Goal: Use online tool/utility: Use online tool/utility

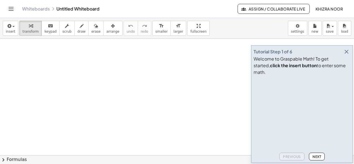
drag, startPoint x: 25, startPoint y: 57, endPoint x: 26, endPoint y: 72, distance: 15.0
drag, startPoint x: 25, startPoint y: 60, endPoint x: 24, endPoint y: 73, distance: 13.1
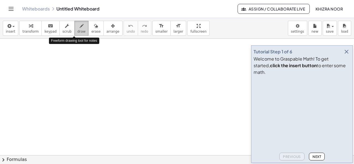
click at [77, 30] on span "draw" at bounding box center [81, 32] width 8 height 4
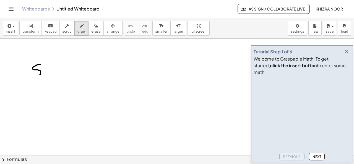
drag, startPoint x: 41, startPoint y: 64, endPoint x: 32, endPoint y: 76, distance: 14.7
drag, startPoint x: 45, startPoint y: 69, endPoint x: 56, endPoint y: 74, distance: 11.4
drag, startPoint x: 70, startPoint y: 67, endPoint x: 71, endPoint y: 75, distance: 8.3
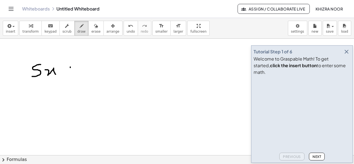
drag, startPoint x: 68, startPoint y: 73, endPoint x: 76, endPoint y: 74, distance: 8.0
drag, startPoint x: 86, startPoint y: 65, endPoint x: 97, endPoint y: 79, distance: 17.7
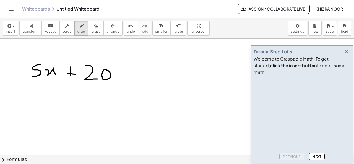
drag, startPoint x: 117, startPoint y: 74, endPoint x: 126, endPoint y: 73, distance: 8.3
drag, startPoint x: 119, startPoint y: 76, endPoint x: 125, endPoint y: 77, distance: 5.5
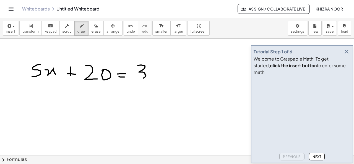
drag, startPoint x: 138, startPoint y: 65, endPoint x: 137, endPoint y: 79, distance: 13.6
drag, startPoint x: 157, startPoint y: 64, endPoint x: 153, endPoint y: 76, distance: 12.8
drag, startPoint x: 158, startPoint y: 64, endPoint x: 162, endPoint y: 64, distance: 3.9
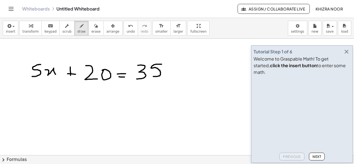
drag, startPoint x: 80, startPoint y: 113, endPoint x: 83, endPoint y: 128, distance: 15.7
drag, startPoint x: 87, startPoint y: 104, endPoint x: 91, endPoint y: 107, distance: 5.1
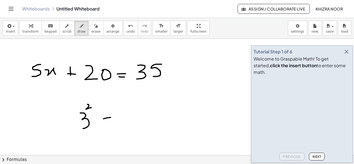
drag, startPoint x: 104, startPoint y: 118, endPoint x: 114, endPoint y: 117, distance: 10.7
drag, startPoint x: 104, startPoint y: 125, endPoint x: 113, endPoint y: 125, distance: 9.1
drag, startPoint x: 133, startPoint y: 113, endPoint x: 132, endPoint y: 127, distance: 14.5
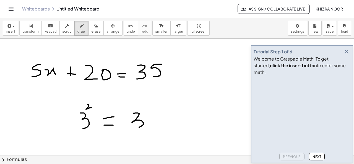
drag, startPoint x: 150, startPoint y: 119, endPoint x: 157, endPoint y: 122, distance: 7.6
drag, startPoint x: 156, startPoint y: 118, endPoint x: 152, endPoint y: 126, distance: 9.8
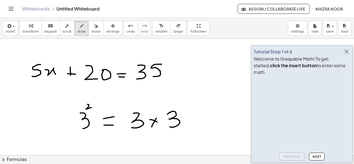
drag, startPoint x: 167, startPoint y: 114, endPoint x: 170, endPoint y: 126, distance: 12.7
click at [348, 55] on icon "button" at bounding box center [346, 51] width 7 height 7
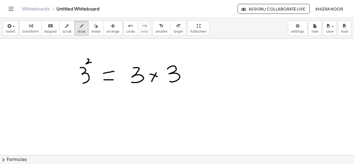
scroll to position [48, 0]
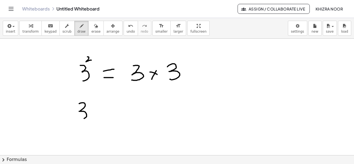
drag, startPoint x: 79, startPoint y: 103, endPoint x: 80, endPoint y: 119, distance: 15.5
click at [80, 119] on div at bounding box center [177, 125] width 354 height 269
drag, startPoint x: 92, startPoint y: 94, endPoint x: 91, endPoint y: 100, distance: 5.8
click at [91, 100] on div at bounding box center [177, 125] width 354 height 269
drag, startPoint x: 101, startPoint y: 113, endPoint x: 108, endPoint y: 113, distance: 6.6
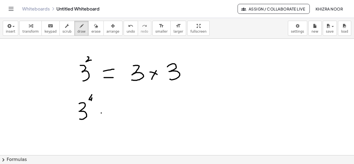
click at [108, 113] on div at bounding box center [177, 125] width 354 height 269
drag, startPoint x: 102, startPoint y: 115, endPoint x: 106, endPoint y: 115, distance: 4.4
click at [106, 115] on div at bounding box center [177, 125] width 354 height 269
drag, startPoint x: 125, startPoint y: 104, endPoint x: 123, endPoint y: 119, distance: 14.5
click at [123, 119] on div at bounding box center [177, 125] width 354 height 269
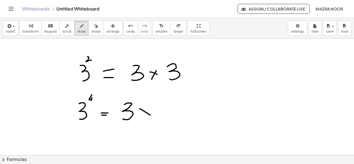
drag, startPoint x: 140, startPoint y: 108, endPoint x: 151, endPoint y: 115, distance: 12.8
click at [151, 115] on div at bounding box center [177, 125] width 354 height 269
drag, startPoint x: 151, startPoint y: 109, endPoint x: 141, endPoint y: 121, distance: 15.3
click at [141, 121] on div at bounding box center [177, 125] width 354 height 269
drag, startPoint x: 164, startPoint y: 101, endPoint x: 163, endPoint y: 119, distance: 18.6
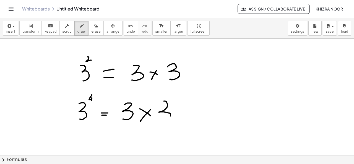
click at [163, 119] on div at bounding box center [177, 125] width 354 height 269
drag, startPoint x: 180, startPoint y: 109, endPoint x: 191, endPoint y: 115, distance: 12.4
click at [191, 115] on div at bounding box center [177, 125] width 354 height 269
drag, startPoint x: 189, startPoint y: 107, endPoint x: 181, endPoint y: 117, distance: 12.8
click at [181, 117] on div at bounding box center [177, 125] width 354 height 269
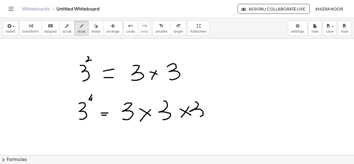
drag, startPoint x: 195, startPoint y: 102, endPoint x: 198, endPoint y: 117, distance: 15.2
click at [198, 117] on div at bounding box center [177, 125] width 354 height 269
drag, startPoint x: 210, startPoint y: 108, endPoint x: 220, endPoint y: 115, distance: 11.7
click at [220, 115] on div at bounding box center [177, 125] width 354 height 269
drag, startPoint x: 219, startPoint y: 108, endPoint x: 210, endPoint y: 117, distance: 12.1
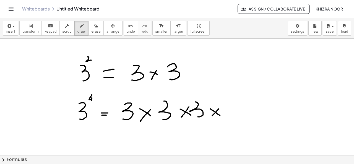
click at [210, 117] on div at bounding box center [177, 125] width 354 height 269
drag, startPoint x: 231, startPoint y: 101, endPoint x: 232, endPoint y: 116, distance: 14.4
click at [232, 116] on div at bounding box center [177, 125] width 354 height 269
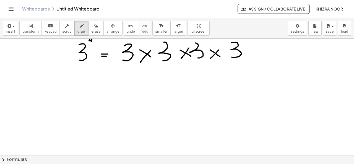
scroll to position [123, 0]
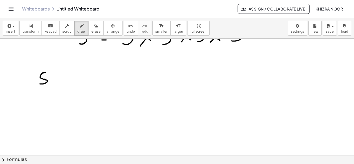
drag, startPoint x: 45, startPoint y: 72, endPoint x: 39, endPoint y: 84, distance: 13.4
click at [39, 84] on div at bounding box center [177, 50] width 354 height 269
drag, startPoint x: 52, startPoint y: 77, endPoint x: 59, endPoint y: 85, distance: 10.2
click at [59, 85] on div at bounding box center [177, 50] width 354 height 269
drag, startPoint x: 72, startPoint y: 78, endPoint x: 77, endPoint y: 78, distance: 5.5
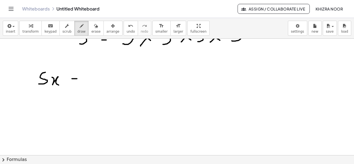
click at [77, 78] on div at bounding box center [177, 50] width 354 height 269
drag, startPoint x: 71, startPoint y: 83, endPoint x: 81, endPoint y: 82, distance: 9.4
click at [81, 82] on div at bounding box center [177, 50] width 354 height 269
drag, startPoint x: 90, startPoint y: 72, endPoint x: 95, endPoint y: 82, distance: 10.9
click at [95, 82] on div at bounding box center [177, 50] width 354 height 269
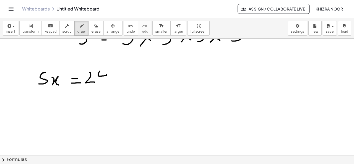
drag, startPoint x: 100, startPoint y: 71, endPoint x: 104, endPoint y: 82, distance: 12.2
click at [104, 82] on div at bounding box center [177, 50] width 354 height 269
drag, startPoint x: 42, startPoint y: 101, endPoint x: 43, endPoint y: 109, distance: 8.0
click at [43, 109] on div at bounding box center [177, 50] width 354 height 269
drag, startPoint x: 43, startPoint y: 101, endPoint x: 49, endPoint y: 101, distance: 6.1
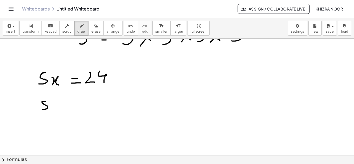
click at [49, 101] on div at bounding box center [177, 50] width 354 height 269
drag, startPoint x: 52, startPoint y: 105, endPoint x: 57, endPoint y: 109, distance: 6.8
click at [57, 109] on div at bounding box center [177, 50] width 354 height 269
drag, startPoint x: 43, startPoint y: 112, endPoint x: 63, endPoint y: 112, distance: 20.2
click at [63, 112] on div at bounding box center [177, 50] width 354 height 269
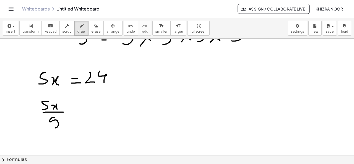
drag, startPoint x: 55, startPoint y: 117, endPoint x: 52, endPoint y: 128, distance: 10.9
click at [52, 128] on div at bounding box center [177, 50] width 354 height 269
drag, startPoint x: 77, startPoint y: 106, endPoint x: 82, endPoint y: 106, distance: 5.5
click at [82, 106] on div at bounding box center [177, 50] width 354 height 269
drag, startPoint x: 79, startPoint y: 108, endPoint x: 82, endPoint y: 108, distance: 3.3
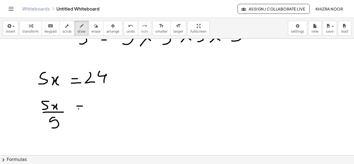
click at [82, 108] on div at bounding box center [177, 50] width 354 height 269
drag, startPoint x: 99, startPoint y: 97, endPoint x: 106, endPoint y: 107, distance: 12.3
click at [106, 107] on div at bounding box center [177, 50] width 354 height 269
drag, startPoint x: 109, startPoint y: 97, endPoint x: 113, endPoint y: 107, distance: 10.7
click at [113, 107] on div at bounding box center [177, 50] width 354 height 269
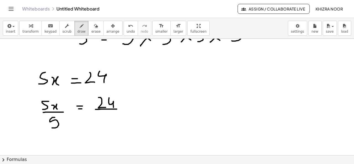
drag, startPoint x: 95, startPoint y: 109, endPoint x: 120, endPoint y: 109, distance: 24.1
click at [120, 109] on div at bounding box center [177, 50] width 354 height 269
drag, startPoint x: 107, startPoint y: 115, endPoint x: 102, endPoint y: 125, distance: 11.6
click at [102, 125] on div at bounding box center [177, 50] width 354 height 269
drag, startPoint x: 57, startPoint y: 118, endPoint x: 45, endPoint y: 132, distance: 18.3
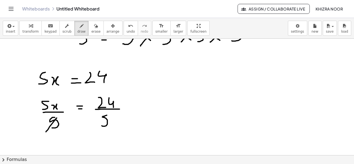
click at [45, 132] on div at bounding box center [177, 50] width 354 height 269
drag, startPoint x: 50, startPoint y: 97, endPoint x: 43, endPoint y: 105, distance: 10.9
click at [43, 105] on div at bounding box center [177, 50] width 354 height 269
drag, startPoint x: 55, startPoint y: 141, endPoint x: 68, endPoint y: 149, distance: 15.6
click at [68, 149] on div at bounding box center [177, 50] width 354 height 269
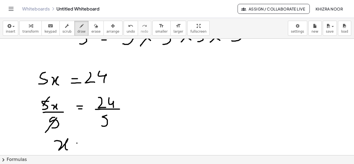
drag, startPoint x: 77, startPoint y: 143, endPoint x: 88, endPoint y: 143, distance: 10.8
click at [88, 143] on div at bounding box center [177, 50] width 354 height 269
drag, startPoint x: 80, startPoint y: 147, endPoint x: 90, endPoint y: 146, distance: 10.8
click at [90, 146] on div at bounding box center [177, 50] width 354 height 269
drag, startPoint x: 225, startPoint y: 80, endPoint x: 245, endPoint y: 79, distance: 19.4
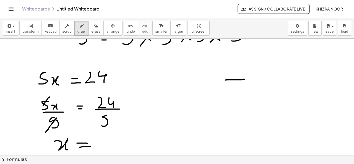
click at [245, 79] on div at bounding box center [177, 50] width 354 height 269
drag, startPoint x: 224, startPoint y: 79, endPoint x: 221, endPoint y: 93, distance: 14.2
click at [221, 93] on div at bounding box center [177, 50] width 354 height 269
drag, startPoint x: 227, startPoint y: 87, endPoint x: 236, endPoint y: 94, distance: 11.0
click at [236, 94] on div at bounding box center [177, 50] width 354 height 269
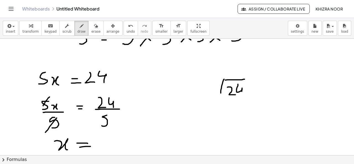
drag, startPoint x: 238, startPoint y: 84, endPoint x: 241, endPoint y: 96, distance: 12.6
click at [241, 96] on div at bounding box center [177, 50] width 354 height 269
drag, startPoint x: 209, startPoint y: 81, endPoint x: 205, endPoint y: 93, distance: 12.0
click at [205, 93] on div at bounding box center [177, 50] width 354 height 269
drag, startPoint x: 220, startPoint y: 92, endPoint x: 220, endPoint y: 97, distance: 4.7
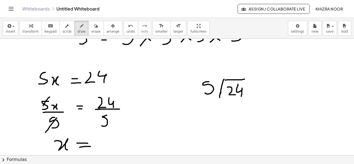
click at [220, 97] on div at bounding box center [177, 50] width 354 height 269
drag, startPoint x: 209, startPoint y: 82, endPoint x: 212, endPoint y: 81, distance: 3.1
click at [212, 81] on div at bounding box center [177, 50] width 354 height 269
drag, startPoint x: 245, startPoint y: 78, endPoint x: 239, endPoint y: 80, distance: 6.3
click at [239, 80] on div at bounding box center [177, 50] width 354 height 269
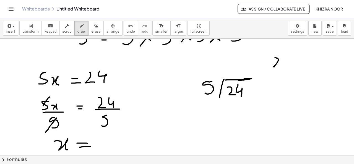
drag, startPoint x: 275, startPoint y: 57, endPoint x: 275, endPoint y: 66, distance: 9.1
click at [275, 66] on div at bounding box center [177, 50] width 354 height 269
click at [91, 28] on div "button" at bounding box center [95, 25] width 9 height 7
click at [278, 65] on div at bounding box center [177, 50] width 354 height 269
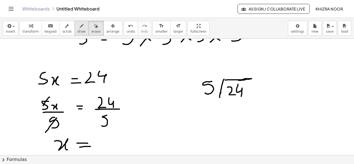
click at [78, 31] on button "draw" at bounding box center [81, 28] width 14 height 15
drag, startPoint x: 231, startPoint y: 69, endPoint x: 232, endPoint y: 77, distance: 8.4
click at [232, 77] on div at bounding box center [177, 50] width 354 height 269
drag, startPoint x: 230, startPoint y: 100, endPoint x: 235, endPoint y: 109, distance: 10.0
click at [235, 109] on div at bounding box center [177, 50] width 354 height 269
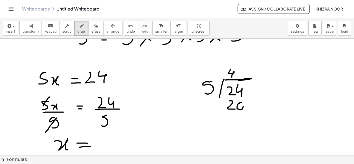
click at [242, 103] on div at bounding box center [177, 50] width 354 height 269
drag, startPoint x: 217, startPoint y: 118, endPoint x: 255, endPoint y: 118, distance: 37.9
click at [255, 118] on div at bounding box center [177, 50] width 354 height 269
drag, startPoint x: 216, startPoint y: 108, endPoint x: 224, endPoint y: 108, distance: 7.8
click at [224, 108] on div at bounding box center [177, 50] width 354 height 269
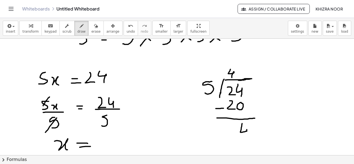
drag, startPoint x: 242, startPoint y: 123, endPoint x: 246, endPoint y: 137, distance: 14.7
click at [246, 137] on div at bounding box center [177, 50] width 354 height 269
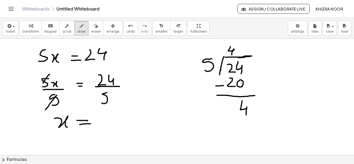
scroll to position [144, 0]
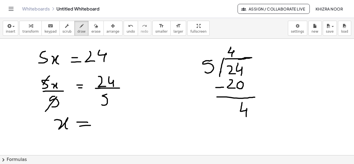
click at [231, 49] on div at bounding box center [177, 29] width 354 height 269
click at [238, 53] on div at bounding box center [177, 29] width 354 height 269
click at [253, 106] on div at bounding box center [177, 29] width 354 height 269
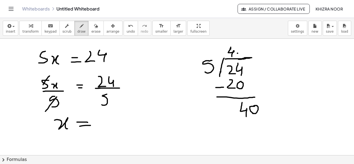
click at [237, 53] on div at bounding box center [177, 29] width 354 height 269
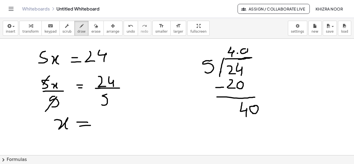
click at [246, 47] on div at bounding box center [177, 29] width 354 height 269
click at [247, 52] on div at bounding box center [177, 29] width 354 height 269
drag, startPoint x: 246, startPoint y: 119, endPoint x: 245, endPoint y: 137, distance: 18.0
click at [245, 137] on div at bounding box center [177, 29] width 354 height 269
drag, startPoint x: 253, startPoint y: 125, endPoint x: 253, endPoint y: 121, distance: 3.4
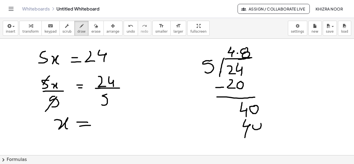
click at [253, 121] on div at bounding box center [177, 29] width 354 height 269
drag, startPoint x: 219, startPoint y: 145, endPoint x: 270, endPoint y: 140, distance: 51.1
click at [270, 140] on div at bounding box center [177, 29] width 354 height 269
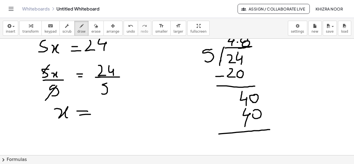
scroll to position [158, 0]
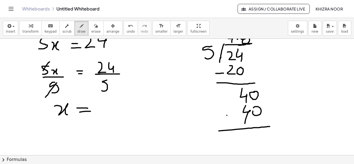
click at [229, 115] on div at bounding box center [177, 56] width 354 height 351
click at [254, 135] on div at bounding box center [177, 56] width 354 height 351
click at [254, 133] on div at bounding box center [177, 56] width 354 height 351
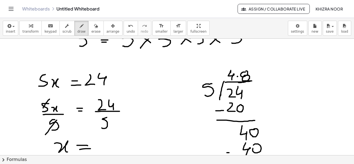
scroll to position [122, 0]
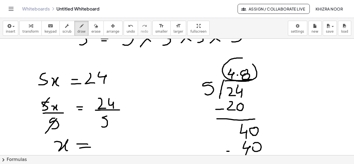
drag, startPoint x: 242, startPoint y: 58, endPoint x: 238, endPoint y: 58, distance: 4.8
click at [238, 58] on div at bounding box center [177, 92] width 354 height 351
drag, startPoint x: 105, startPoint y: 138, endPoint x: 111, endPoint y: 154, distance: 17.0
click at [111, 154] on div at bounding box center [177, 92] width 354 height 351
click at [118, 148] on div at bounding box center [177, 92] width 354 height 351
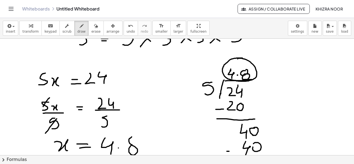
drag, startPoint x: 132, startPoint y: 144, endPoint x: 131, endPoint y: 147, distance: 3.3
click at [131, 147] on div at bounding box center [177, 92] width 354 height 351
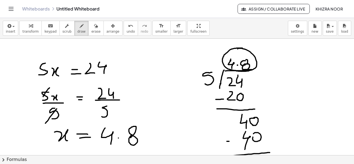
scroll to position [130, 0]
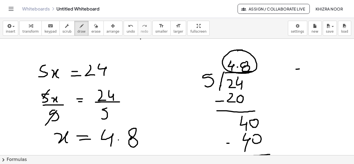
drag, startPoint x: 296, startPoint y: 69, endPoint x: 329, endPoint y: 66, distance: 32.8
click at [329, 66] on div at bounding box center [177, 84] width 354 height 351
drag, startPoint x: 296, startPoint y: 69, endPoint x: 295, endPoint y: 90, distance: 21.6
click at [295, 90] on div at bounding box center [177, 84] width 354 height 351
drag, startPoint x: 313, startPoint y: 74, endPoint x: 310, endPoint y: 88, distance: 14.2
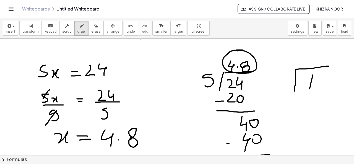
click at [310, 88] on div at bounding box center [177, 84] width 354 height 351
drag, startPoint x: 319, startPoint y: 74, endPoint x: 322, endPoint y: 92, distance: 17.9
click at [322, 92] on div at bounding box center [177, 84] width 354 height 351
drag, startPoint x: 282, startPoint y: 71, endPoint x: 287, endPoint y: 88, distance: 17.2
click at [287, 88] on div at bounding box center [177, 84] width 354 height 351
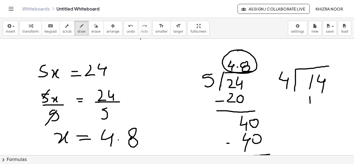
drag, startPoint x: 310, startPoint y: 96, endPoint x: 310, endPoint y: 108, distance: 12.2
click at [310, 108] on div at bounding box center [177, 84] width 354 height 351
drag, startPoint x: 320, startPoint y: 99, endPoint x: 335, endPoint y: 107, distance: 16.6
click at [335, 107] on div at bounding box center [177, 84] width 354 height 351
drag, startPoint x: 289, startPoint y: 120, endPoint x: 347, endPoint y: 114, distance: 59.0
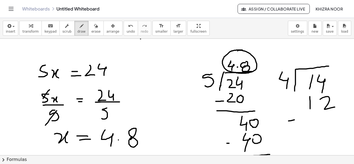
click at [347, 114] on div at bounding box center [177, 84] width 354 height 351
drag, startPoint x: 297, startPoint y: 107, endPoint x: 301, endPoint y: 107, distance: 4.2
click at [301, 107] on div at bounding box center [177, 84] width 354 height 351
drag, startPoint x: 320, startPoint y: 128, endPoint x: 339, endPoint y: 138, distance: 20.5
click at [339, 138] on div at bounding box center [177, 84] width 354 height 351
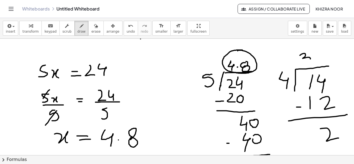
drag, startPoint x: 300, startPoint y: 55, endPoint x: 303, endPoint y: 63, distance: 8.5
click at [303, 63] on div at bounding box center [177, 84] width 354 height 351
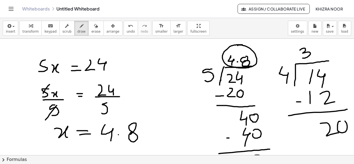
click at [340, 120] on div at bounding box center [177, 78] width 354 height 351
click at [314, 51] on div at bounding box center [177, 78] width 354 height 351
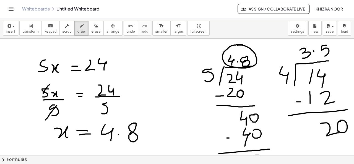
drag, startPoint x: 327, startPoint y: 45, endPoint x: 323, endPoint y: 56, distance: 11.6
click at [323, 56] on div at bounding box center [177, 78] width 354 height 351
drag, startPoint x: 328, startPoint y: 140, endPoint x: 336, endPoint y: 148, distance: 11.0
click at [336, 148] on div at bounding box center [177, 78] width 354 height 351
click at [340, 138] on div at bounding box center [177, 78] width 354 height 351
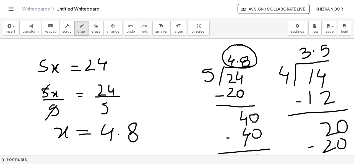
drag, startPoint x: 309, startPoint y: 147, endPoint x: 314, endPoint y: 146, distance: 5.6
click at [314, 146] on div at bounding box center [177, 78] width 354 height 351
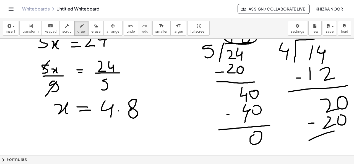
drag, startPoint x: 309, startPoint y: 140, endPoint x: 349, endPoint y: 127, distance: 42.2
click at [349, 127] on div at bounding box center [177, 55] width 354 height 351
drag, startPoint x: 338, startPoint y: 137, endPoint x: 342, endPoint y: 135, distance: 4.6
click at [342, 135] on div at bounding box center [177, 55] width 354 height 351
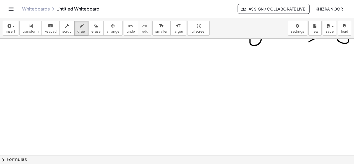
scroll to position [259, 0]
drag, startPoint x: 86, startPoint y: 61, endPoint x: 85, endPoint y: 72, distance: 10.3
click at [85, 72] on div at bounding box center [177, 14] width 354 height 468
drag, startPoint x: 92, startPoint y: 61, endPoint x: 94, endPoint y: 71, distance: 10.8
click at [94, 71] on div at bounding box center [177, 14] width 354 height 468
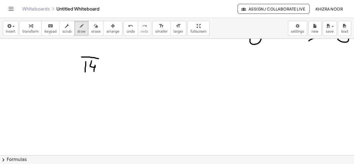
drag, startPoint x: 82, startPoint y: 57, endPoint x: 101, endPoint y: 59, distance: 19.5
click at [101, 59] on div at bounding box center [177, 14] width 354 height 468
drag, startPoint x: 78, startPoint y: 58, endPoint x: 73, endPoint y: 73, distance: 16.3
click at [73, 73] on div at bounding box center [177, 14] width 354 height 468
drag, startPoint x: 64, startPoint y: 61, endPoint x: 66, endPoint y: 80, distance: 19.7
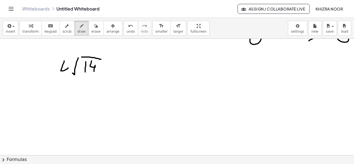
click at [66, 80] on div at bounding box center [177, 14] width 354 height 468
drag, startPoint x: 159, startPoint y: 57, endPoint x: 159, endPoint y: 72, distance: 14.9
click at [159, 72] on div at bounding box center [177, 14] width 354 height 468
drag, startPoint x: 165, startPoint y: 64, endPoint x: 171, endPoint y: 70, distance: 9.0
click at [171, 70] on div at bounding box center [177, 14] width 354 height 468
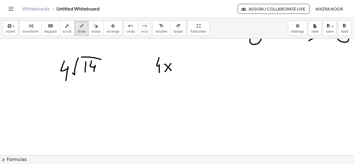
drag, startPoint x: 171, startPoint y: 63, endPoint x: 165, endPoint y: 71, distance: 9.9
click at [165, 71] on div at bounding box center [177, 14] width 354 height 468
drag, startPoint x: 185, startPoint y: 58, endPoint x: 185, endPoint y: 71, distance: 13.6
click at [185, 71] on div at bounding box center [177, 14] width 354 height 468
drag, startPoint x: 192, startPoint y: 66, endPoint x: 198, endPoint y: 65, distance: 5.3
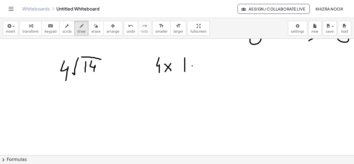
click at [198, 65] on div at bounding box center [177, 14] width 354 height 468
drag, startPoint x: 193, startPoint y: 68, endPoint x: 197, endPoint y: 68, distance: 4.2
click at [197, 68] on div at bounding box center [177, 14] width 354 height 468
drag, startPoint x: 205, startPoint y: 58, endPoint x: 209, endPoint y: 71, distance: 14.1
click at [209, 71] on div at bounding box center [177, 14] width 354 height 468
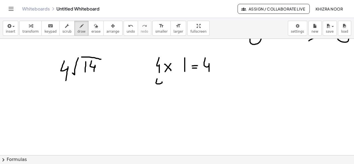
drag, startPoint x: 157, startPoint y: 79, endPoint x: 162, endPoint y: 90, distance: 12.0
click at [162, 90] on div at bounding box center [177, 14] width 354 height 468
drag, startPoint x: 167, startPoint y: 83, endPoint x: 173, endPoint y: 88, distance: 8.0
click at [173, 88] on div at bounding box center [177, 14] width 354 height 468
drag, startPoint x: 172, startPoint y: 82, endPoint x: 168, endPoint y: 86, distance: 6.5
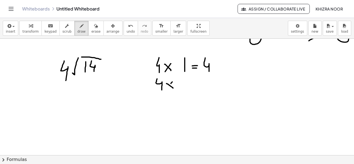
click at [168, 86] on div at bounding box center [177, 14] width 354 height 468
drag, startPoint x: 182, startPoint y: 81, endPoint x: 189, endPoint y: 90, distance: 11.3
click at [189, 90] on div at bounding box center [177, 14] width 354 height 468
drag, startPoint x: 194, startPoint y: 86, endPoint x: 198, endPoint y: 86, distance: 3.3
click at [198, 86] on div at bounding box center [177, 14] width 354 height 468
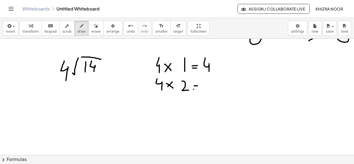
drag, startPoint x: 194, startPoint y: 89, endPoint x: 199, endPoint y: 89, distance: 5.0
click at [199, 89] on div at bounding box center [177, 14] width 354 height 468
click at [211, 77] on div at bounding box center [177, 14] width 354 height 468
click at [211, 85] on div at bounding box center [177, 14] width 354 height 468
drag, startPoint x: 159, startPoint y: 97, endPoint x: 163, endPoint y: 111, distance: 14.0
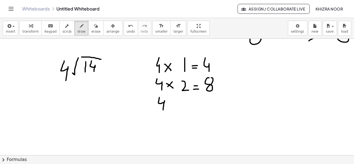
click at [163, 111] on div at bounding box center [177, 14] width 354 height 468
drag, startPoint x: 169, startPoint y: 104, endPoint x: 174, endPoint y: 108, distance: 6.5
click at [174, 108] on div at bounding box center [177, 14] width 354 height 468
drag, startPoint x: 175, startPoint y: 102, endPoint x: 172, endPoint y: 107, distance: 5.5
click at [172, 107] on div at bounding box center [177, 14] width 354 height 468
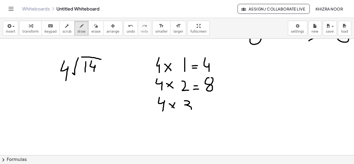
drag, startPoint x: 185, startPoint y: 100, endPoint x: 185, endPoint y: 111, distance: 10.5
click at [185, 111] on div at bounding box center [177, 14] width 354 height 468
drag, startPoint x: 197, startPoint y: 105, endPoint x: 200, endPoint y: 105, distance: 3.6
click at [200, 105] on div at bounding box center [177, 14] width 354 height 468
drag, startPoint x: 197, startPoint y: 108, endPoint x: 203, endPoint y: 108, distance: 6.1
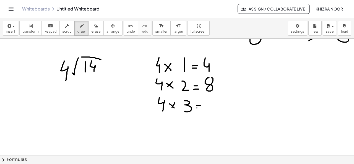
click at [203, 108] on div at bounding box center [177, 14] width 354 height 468
drag, startPoint x: 209, startPoint y: 97, endPoint x: 209, endPoint y: 108, distance: 10.8
click at [209, 108] on div at bounding box center [177, 14] width 354 height 468
drag, startPoint x: 214, startPoint y: 100, endPoint x: 225, endPoint y: 108, distance: 13.7
click at [225, 108] on div at bounding box center [177, 14] width 354 height 468
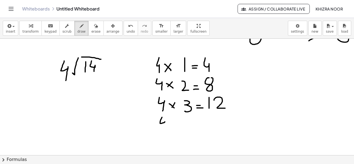
drag, startPoint x: 162, startPoint y: 117, endPoint x: 164, endPoint y: 130, distance: 12.8
click at [164, 130] on div at bounding box center [177, 14] width 354 height 468
drag, startPoint x: 171, startPoint y: 121, endPoint x: 175, endPoint y: 126, distance: 6.1
click at [175, 126] on div at bounding box center [177, 14] width 354 height 468
drag, startPoint x: 176, startPoint y: 121, endPoint x: 172, endPoint y: 126, distance: 6.1
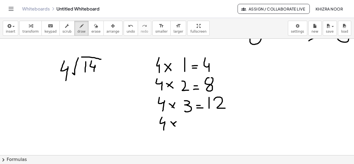
click at [172, 126] on div at bounding box center [177, 14] width 354 height 468
drag, startPoint x: 187, startPoint y: 120, endPoint x: 190, endPoint y: 133, distance: 13.7
click at [190, 133] on div at bounding box center [177, 14] width 354 height 468
drag
click at [204, 124] on div at bounding box center [177, 14] width 354 height 468
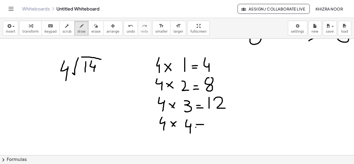
click at [201, 127] on div at bounding box center [177, 14] width 354 height 468
click at [211, 131] on div at bounding box center [177, 14] width 354 height 468
click at [215, 128] on div at bounding box center [177, 14] width 354 height 468
click at [83, 47] on div at bounding box center [177, 14] width 354 height 468
drag, startPoint x: 83, startPoint y: 47, endPoint x: 83, endPoint y: 54, distance: 7.5
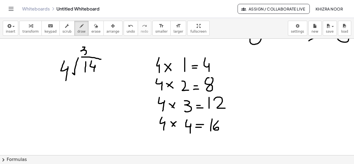
click at [83, 54] on div at bounding box center [177, 14] width 354 height 468
drag, startPoint x: 85, startPoint y: 78, endPoint x: 83, endPoint y: 86, distance: 7.9
click at [83, 86] on div at bounding box center [177, 14] width 354 height 468
drag, startPoint x: 89, startPoint y: 80, endPoint x: 99, endPoint y: 86, distance: 11.9
click at [99, 86] on div at bounding box center [177, 14] width 354 height 468
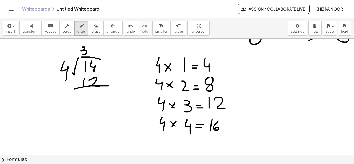
drag, startPoint x: 74, startPoint y: 89, endPoint x: 108, endPoint y: 86, distance: 34.5
click at [108, 86] on div at bounding box center [177, 14] width 354 height 468
click at [76, 83] on div at bounding box center [177, 14] width 354 height 468
drag, startPoint x: 88, startPoint y: 93, endPoint x: 96, endPoint y: 99, distance: 10.5
click at [96, 99] on div at bounding box center [177, 14] width 354 height 468
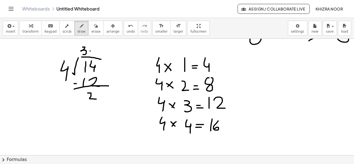
click at [90, 51] on div at bounding box center [177, 14] width 354 height 468
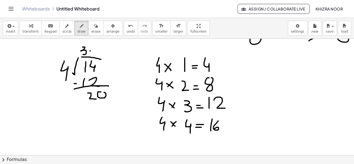
click at [100, 92] on div at bounding box center [177, 14] width 354 height 468
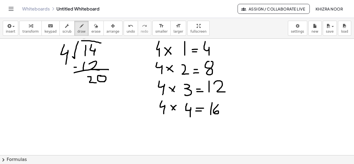
scroll to position [283, 0]
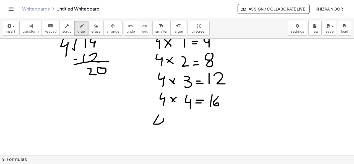
drag, startPoint x: 159, startPoint y: 115, endPoint x: 162, endPoint y: 128, distance: 14.0
drag, startPoint x: 169, startPoint y: 122, endPoint x: 174, endPoint y: 125, distance: 6.8
drag, startPoint x: 174, startPoint y: 121, endPoint x: 168, endPoint y: 128, distance: 9.2
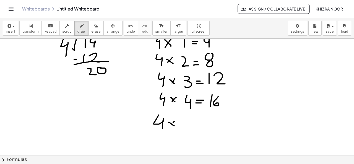
drag, startPoint x: 188, startPoint y: 117, endPoint x: 186, endPoint y: 127, distance: 10.9
drag, startPoint x: 200, startPoint y: 121, endPoint x: 205, endPoint y: 121, distance: 4.7
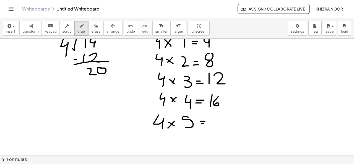
drag, startPoint x: 201, startPoint y: 123, endPoint x: 206, endPoint y: 123, distance: 5.0
drag, startPoint x: 217, startPoint y: 113, endPoint x: 224, endPoint y: 124, distance: 12.7
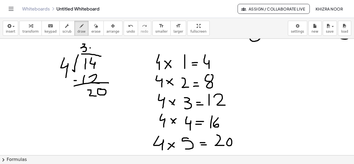
scroll to position [263, 0]
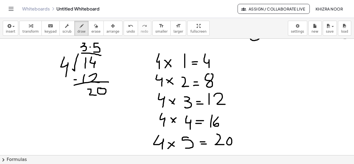
drag, startPoint x: 98, startPoint y: 43, endPoint x: 94, endPoint y: 52, distance: 9.9
click at [94, 52] on div at bounding box center [177, 10] width 354 height 468
drag, startPoint x: 89, startPoint y: 100, endPoint x: 99, endPoint y: 107, distance: 11.9
click at [99, 107] on div at bounding box center [177, 10] width 354 height 468
click at [102, 100] on div at bounding box center [177, 10] width 354 height 468
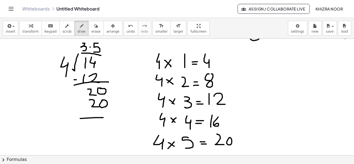
drag, startPoint x: 80, startPoint y: 118, endPoint x: 114, endPoint y: 117, distance: 34.1
click at [114, 117] on div at bounding box center [177, 10] width 354 height 468
drag, startPoint x: 82, startPoint y: 105, endPoint x: 87, endPoint y: 104, distance: 5.6
click at [87, 104] on div at bounding box center [177, 10] width 354 height 468
click at [104, 120] on div at bounding box center [177, 10] width 354 height 468
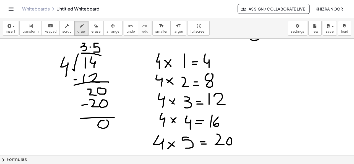
click at [103, 120] on div at bounding box center [177, 10] width 354 height 468
click at [90, 47] on div at bounding box center [177, 10] width 354 height 468
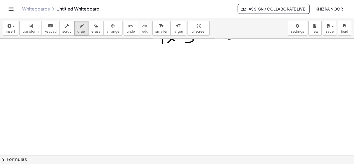
scroll to position [371, 0]
drag, startPoint x: 57, startPoint y: 66, endPoint x: 68, endPoint y: 72, distance: 13.0
drag, startPoint x: 60, startPoint y: 77, endPoint x: 79, endPoint y: 76, distance: 19.7
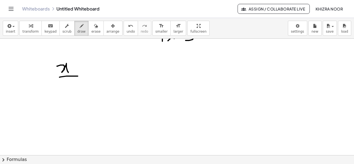
drag, startPoint x: 71, startPoint y: 83, endPoint x: 68, endPoint y: 94, distance: 11.4
drag, startPoint x: 95, startPoint y: 68, endPoint x: 102, endPoint y: 67, distance: 6.6
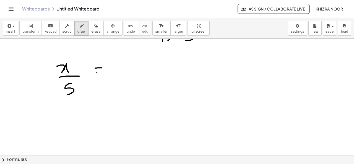
drag, startPoint x: 97, startPoint y: 72, endPoint x: 111, endPoint y: 71, distance: 14.4
drag, startPoint x: 120, startPoint y: 62, endPoint x: 121, endPoint y: 71, distance: 8.9
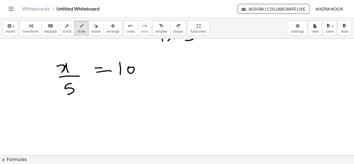
drag, startPoint x: 120, startPoint y: 71, endPoint x: 120, endPoint y: 76, distance: 4.7
drag, startPoint x: 50, startPoint y: 112, endPoint x: 62, endPoint y: 116, distance: 12.9
drag, startPoint x: 50, startPoint y: 122, endPoint x: 68, endPoint y: 122, distance: 17.7
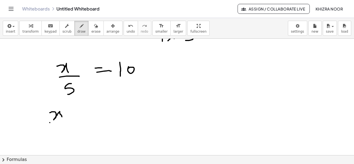
drag, startPoint x: 61, startPoint y: 129, endPoint x: 56, endPoint y: 141, distance: 12.8
drag, startPoint x: 77, startPoint y: 112, endPoint x: 84, endPoint y: 118, distance: 8.9
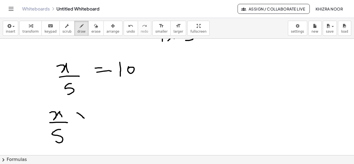
drag, startPoint x: 84, startPoint y: 111, endPoint x: 79, endPoint y: 117, distance: 7.9
drag, startPoint x: 100, startPoint y: 106, endPoint x: 96, endPoint y: 120, distance: 13.8
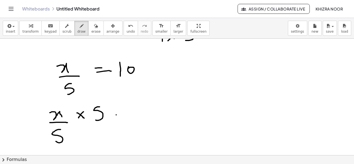
drag, startPoint x: 116, startPoint y: 114, endPoint x: 123, endPoint y: 114, distance: 7.2
drag, startPoint x: 117, startPoint y: 117, endPoint x: 123, endPoint y: 117, distance: 5.5
drag, startPoint x: 144, startPoint y: 102, endPoint x: 142, endPoint y: 117, distance: 15.0
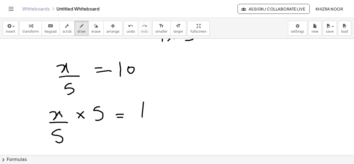
drag, startPoint x: 162, startPoint y: 109, endPoint x: 176, endPoint y: 118, distance: 16.2
drag, startPoint x: 171, startPoint y: 109, endPoint x: 167, endPoint y: 117, distance: 8.4
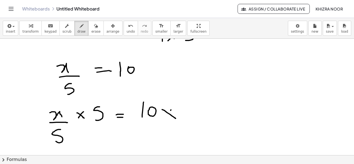
drag, startPoint x: 194, startPoint y: 100, endPoint x: 188, endPoint y: 115, distance: 16.8
drag, startPoint x: 288, startPoint y: 53, endPoint x: 311, endPoint y: 51, distance: 22.8
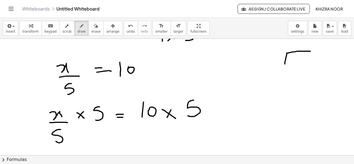
drag, startPoint x: 287, startPoint y: 52, endPoint x: 283, endPoint y: 63, distance: 11.3
drag, startPoint x: 300, startPoint y: 56, endPoint x: 298, endPoint y: 65, distance: 9.9
drag, startPoint x: 300, startPoint y: 55, endPoint x: 306, endPoint y: 55, distance: 5.8
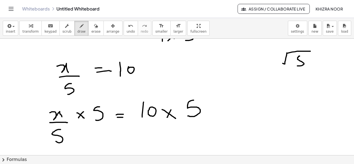
drag, startPoint x: 273, startPoint y: 57, endPoint x: 270, endPoint y: 68, distance: 11.6
drag, startPoint x: 273, startPoint y: 56, endPoint x: 280, endPoint y: 56, distance: 6.6
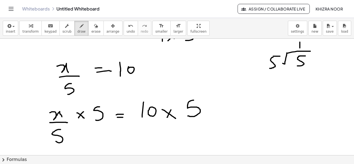
drag, startPoint x: 300, startPoint y: 42, endPoint x: 300, endPoint y: 48, distance: 6.4
drag, startPoint x: 300, startPoint y: 71, endPoint x: 297, endPoint y: 81, distance: 11.3
drag, startPoint x: 298, startPoint y: 71, endPoint x: 303, endPoint y: 71, distance: 4.4
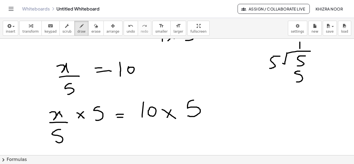
drag, startPoint x: 288, startPoint y: 88, endPoint x: 311, endPoint y: 93, distance: 23.2
drag, startPoint x: 283, startPoint y: 81, endPoint x: 287, endPoint y: 81, distance: 4.5
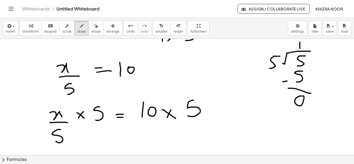
drag, startPoint x: 66, startPoint y: 125, endPoint x: 45, endPoint y: 151, distance: 32.7
drag, startPoint x: 68, startPoint y: 137, endPoint x: 68, endPoint y: 144, distance: 7.2
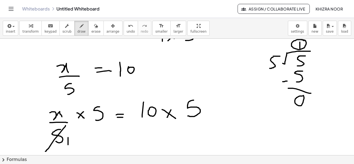
drag, startPoint x: 105, startPoint y: 104, endPoint x: 93, endPoint y: 123, distance: 21.8
drag, startPoint x: 111, startPoint y: 103, endPoint x: 111, endPoint y: 108, distance: 5.3
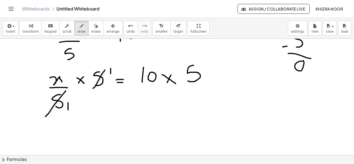
scroll to position [408, 0]
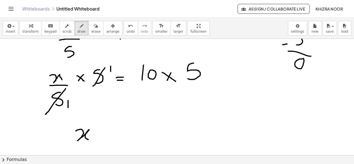
drag, startPoint x: 76, startPoint y: 131, endPoint x: 88, endPoint y: 139, distance: 15.1
drag, startPoint x: 106, startPoint y: 126, endPoint x: 120, endPoint y: 128, distance: 13.4
drag, startPoint x: 107, startPoint y: 133, endPoint x: 117, endPoint y: 134, distance: 10.8
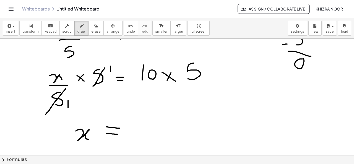
drag, startPoint x: 138, startPoint y: 123, endPoint x: 133, endPoint y: 138, distance: 15.2
drag, startPoint x: 194, startPoint y: 62, endPoint x: 200, endPoint y: 62, distance: 6.1
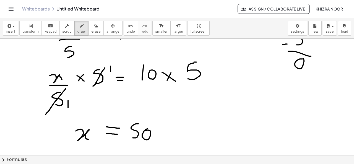
drag, startPoint x: 66, startPoint y: 57, endPoint x: 69, endPoint y: 57, distance: 3.0
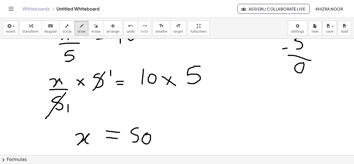
scroll to position [405, 0]
